Goal: Entertainment & Leisure: Consume media (video, audio)

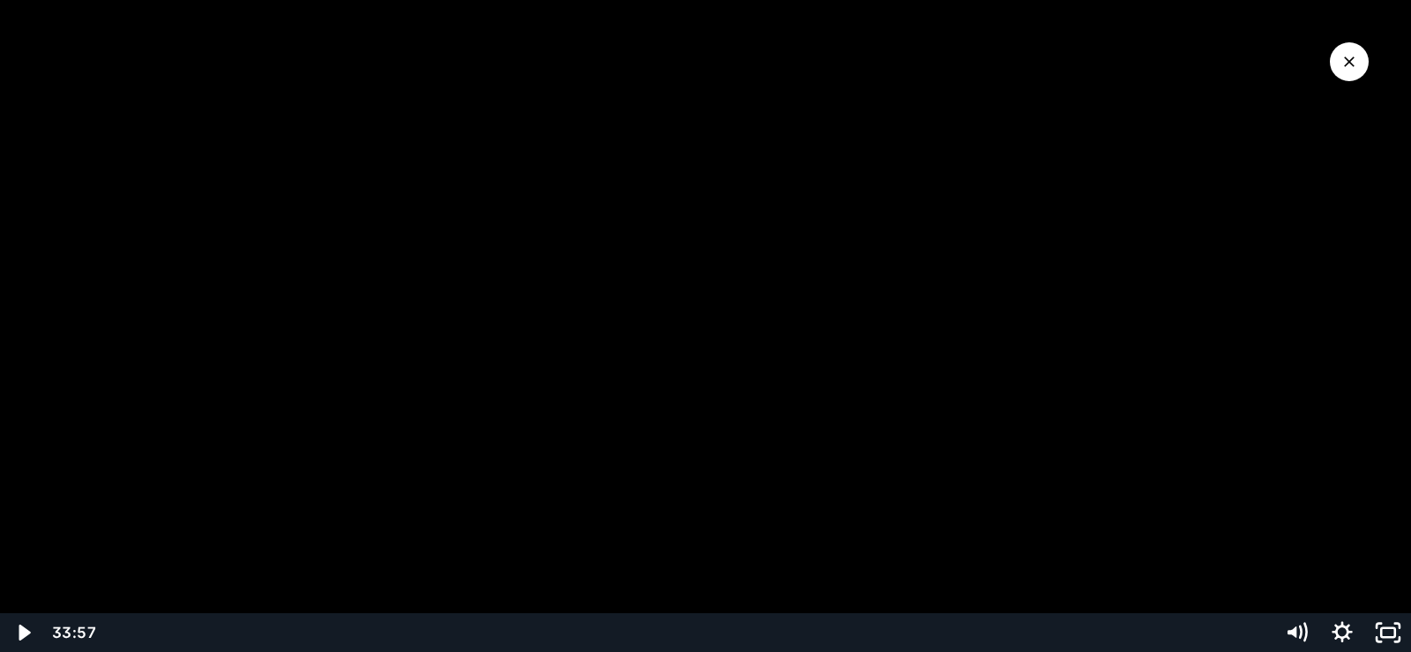
click at [852, 288] on div at bounding box center [705, 326] width 1411 height 652
click at [965, 265] on div at bounding box center [705, 326] width 1411 height 652
click at [897, 264] on div at bounding box center [705, 326] width 1411 height 652
click at [708, 306] on div at bounding box center [705, 326] width 1411 height 652
click at [925, 257] on div at bounding box center [705, 326] width 1411 height 652
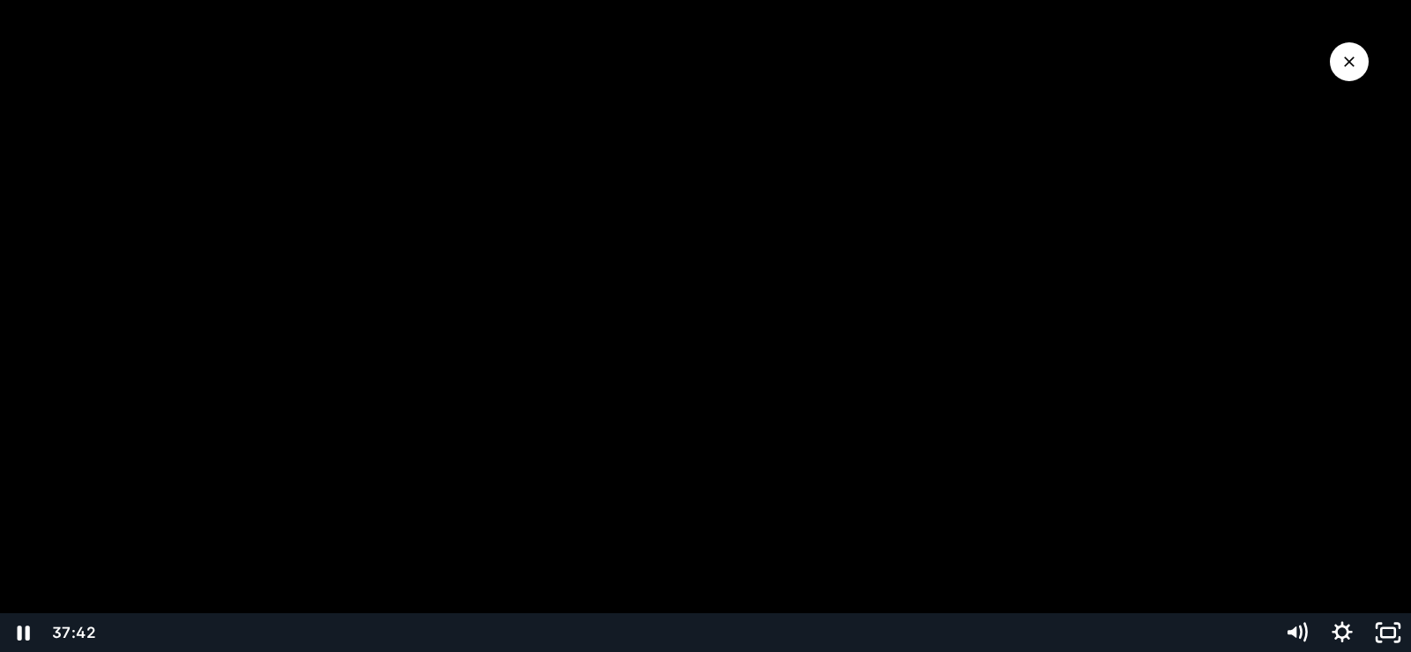
click at [842, 302] on div at bounding box center [705, 326] width 1411 height 652
click at [745, 364] on div at bounding box center [705, 326] width 1411 height 652
click at [928, 208] on div at bounding box center [705, 326] width 1411 height 652
click at [700, 245] on div at bounding box center [705, 326] width 1411 height 652
drag, startPoint x: 957, startPoint y: 278, endPoint x: 967, endPoint y: 279, distance: 10.6
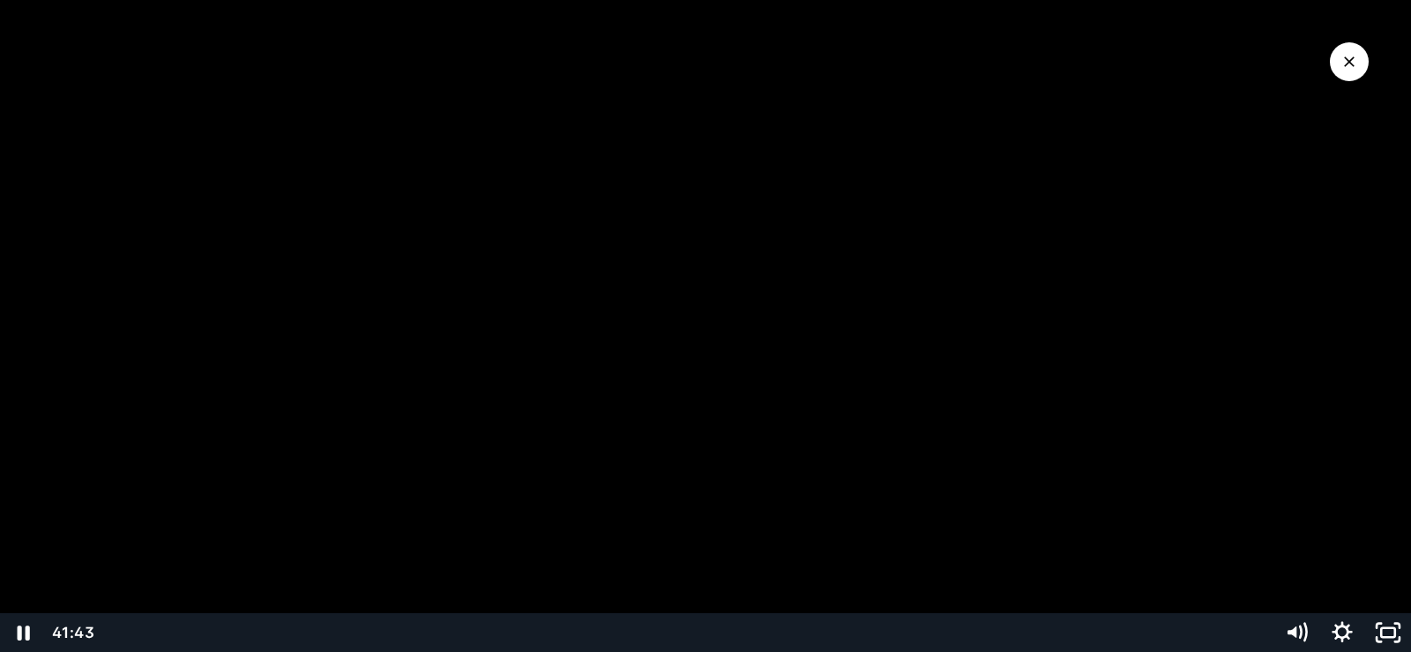
click at [957, 279] on div at bounding box center [705, 326] width 1411 height 652
click at [848, 256] on div at bounding box center [705, 326] width 1411 height 652
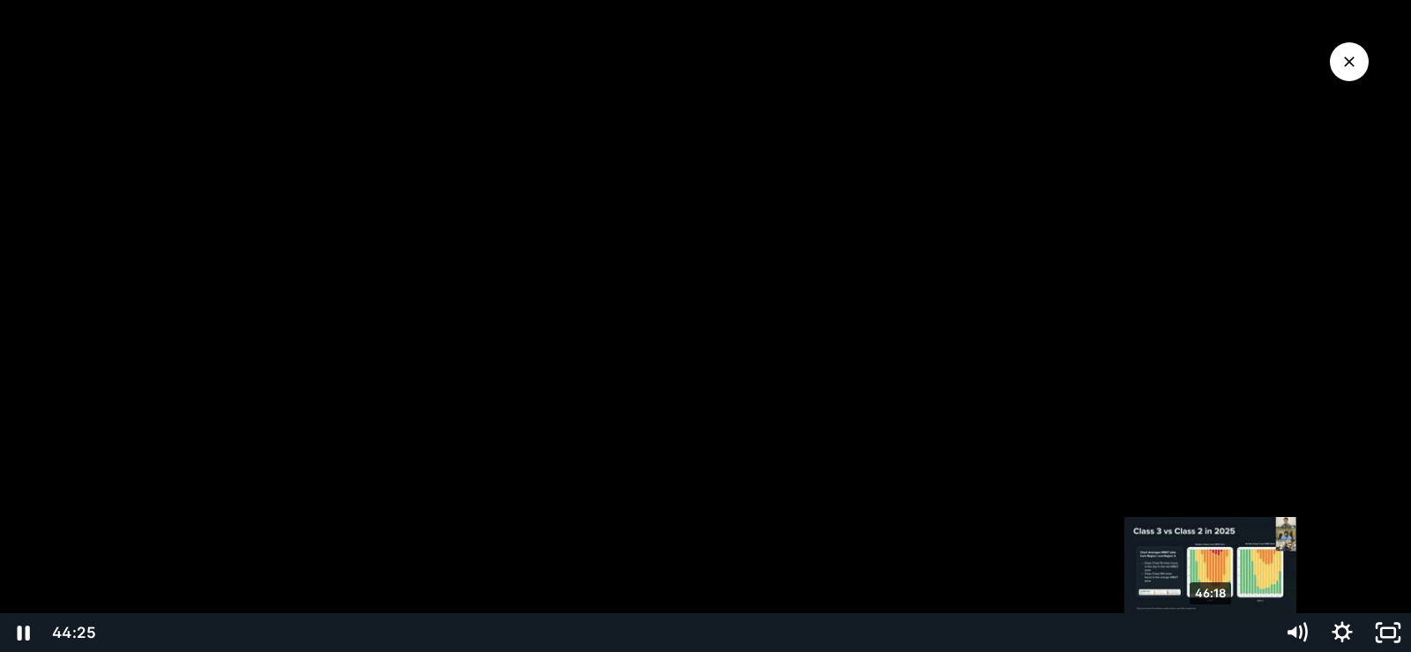
click at [1219, 633] on div "46:18" at bounding box center [685, 632] width 1154 height 39
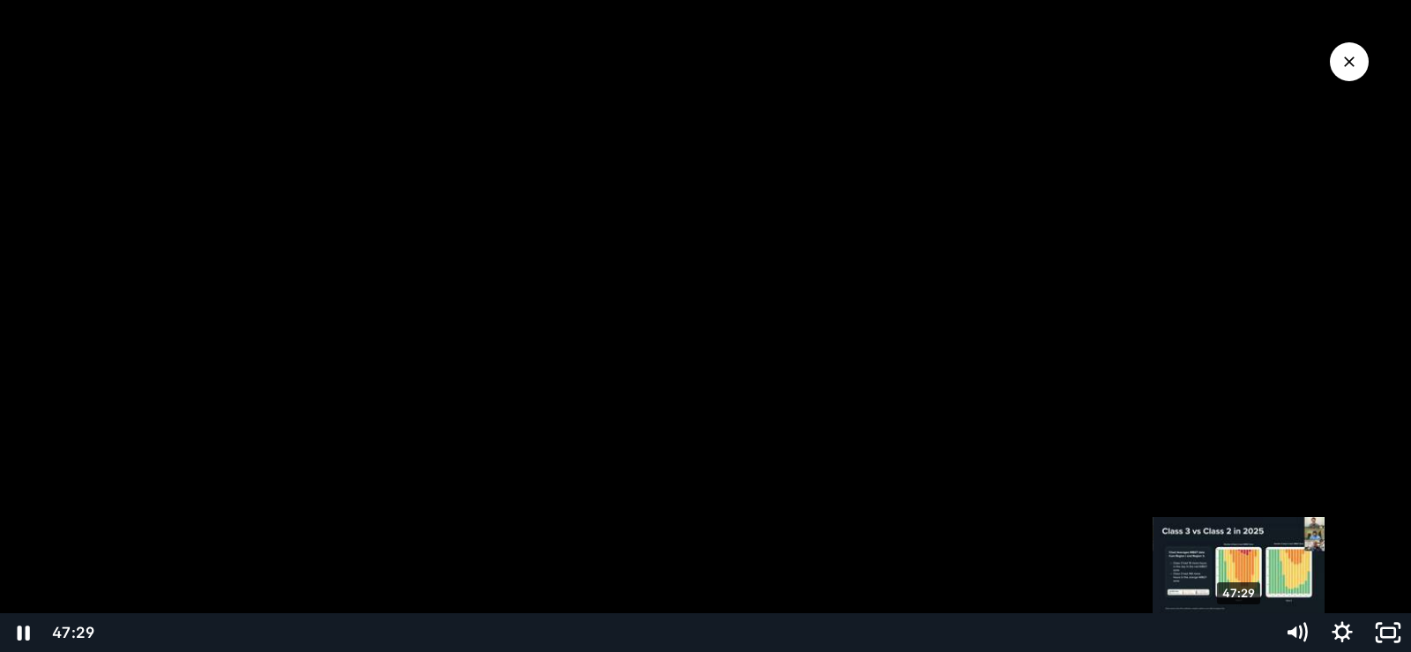
click at [1240, 628] on div "47:29" at bounding box center [685, 632] width 1154 height 39
